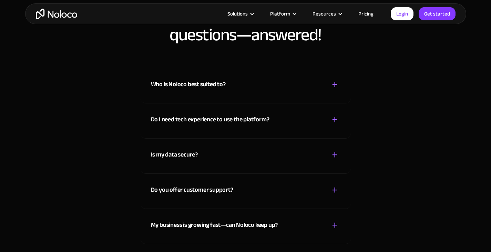
scroll to position [3947, 0]
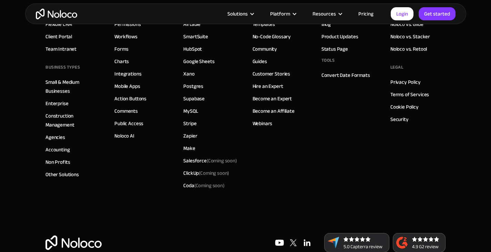
click at [309, 236] on img at bounding box center [307, 243] width 14 height 14
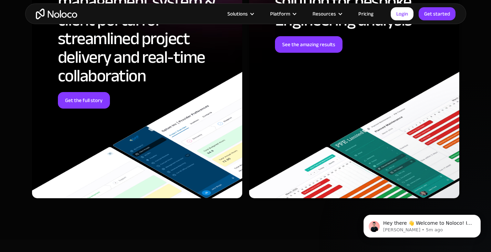
scroll to position [2817, 0]
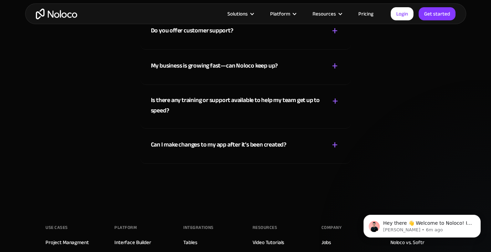
scroll to position [3869, 0]
